Goal: Check status: Check status

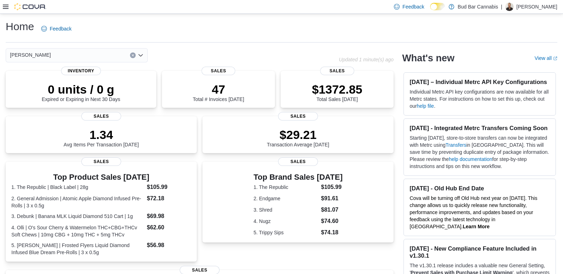
click at [4, 7] on icon at bounding box center [6, 7] width 6 height 6
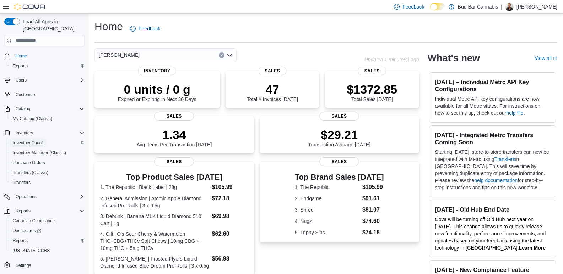
drag, startPoint x: 30, startPoint y: 138, endPoint x: 38, endPoint y: 138, distance: 8.5
click at [30, 140] on span "Inventory Count" at bounding box center [28, 143] width 30 height 6
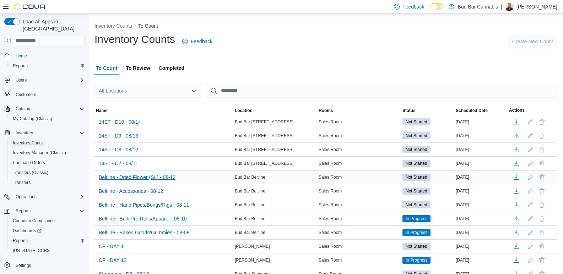
scroll to position [71, 0]
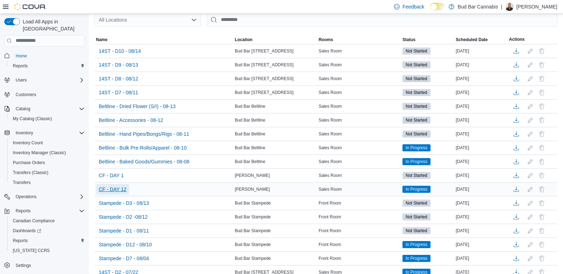
click at [119, 191] on span "CF - DAY 12" at bounding box center [113, 189] width 28 height 7
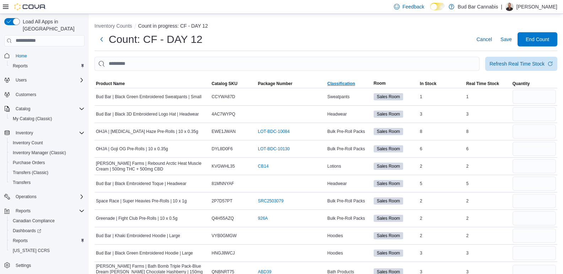
click at [342, 87] on span "Classification" at bounding box center [348, 83] width 46 height 9
